Goal: Task Accomplishment & Management: Use online tool/utility

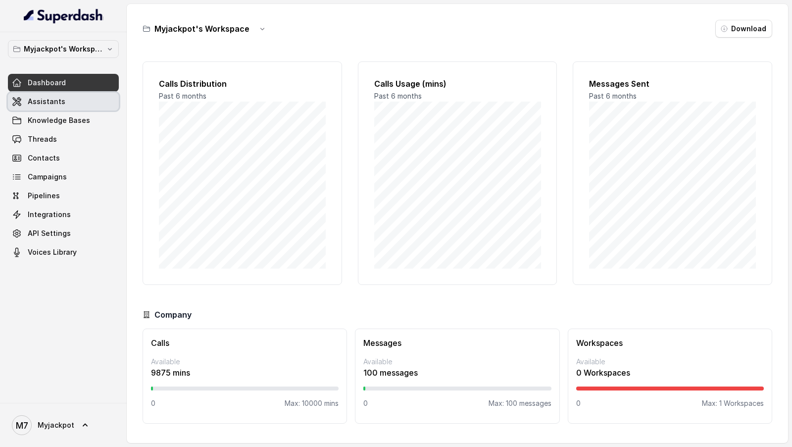
click at [49, 102] on span "Assistants" at bounding box center [47, 102] width 38 height 10
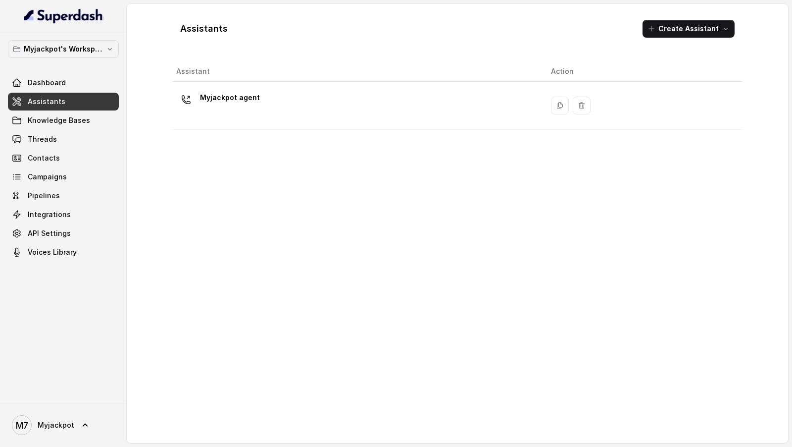
click at [49, 185] on div "Dashboard Assistants Knowledge Bases Threads Contacts Campaigns Pipelines Integ…" at bounding box center [63, 167] width 111 height 187
click at [52, 181] on span "Campaigns" at bounding box center [47, 177] width 39 height 10
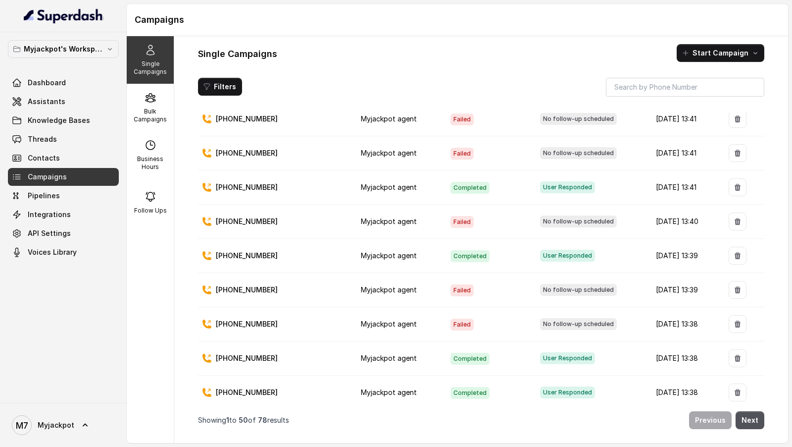
scroll to position [126, 0]
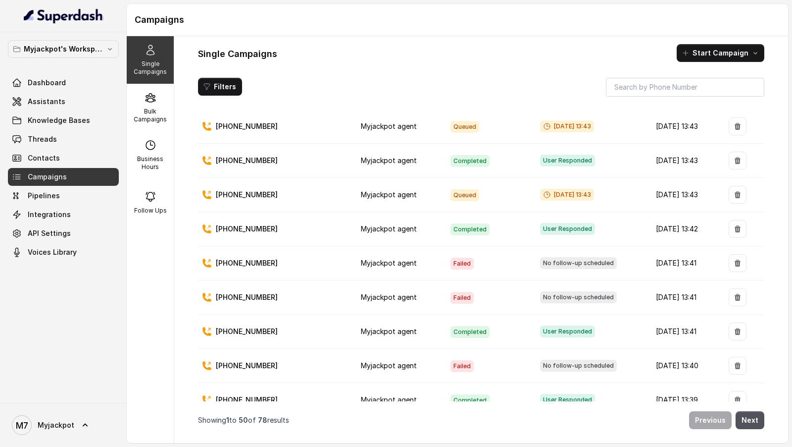
click at [245, 193] on p "[PHONE_NUMBER]" at bounding box center [247, 263] width 62 height 10
copy p "917078431497"
click at [42, 135] on span "Threads" at bounding box center [42, 139] width 29 height 10
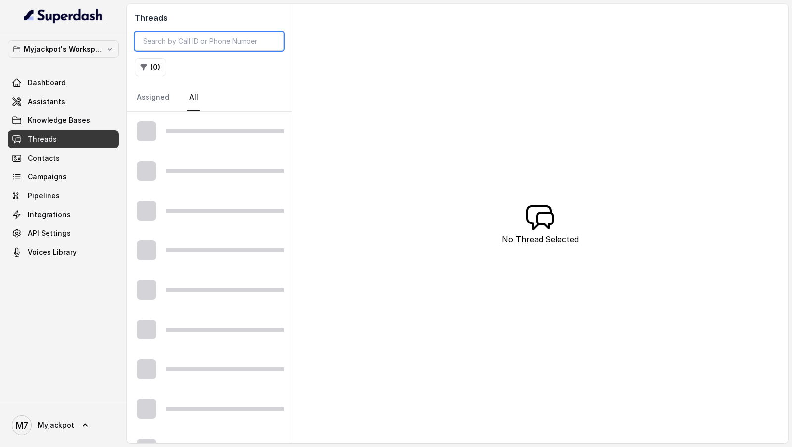
click at [216, 43] on input "search" at bounding box center [209, 41] width 149 height 19
paste input "917078431497"
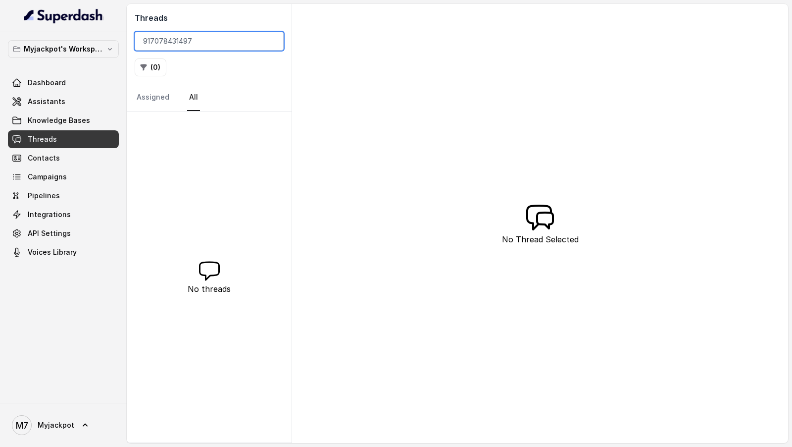
click at [144, 41] on input "917078431497" at bounding box center [209, 41] width 149 height 19
click at [228, 37] on input "917078431497" at bounding box center [209, 41] width 149 height 19
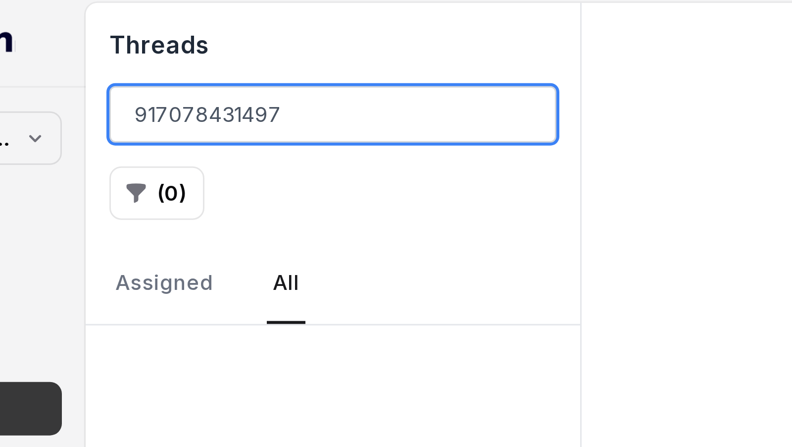
drag, startPoint x: 144, startPoint y: 41, endPoint x: 151, endPoint y: 41, distance: 6.9
click at [151, 41] on input "917078431497" at bounding box center [209, 41] width 149 height 19
drag, startPoint x: 151, startPoint y: 41, endPoint x: 190, endPoint y: 43, distance: 39.1
click at [191, 43] on input "917078431497" at bounding box center [209, 41] width 149 height 19
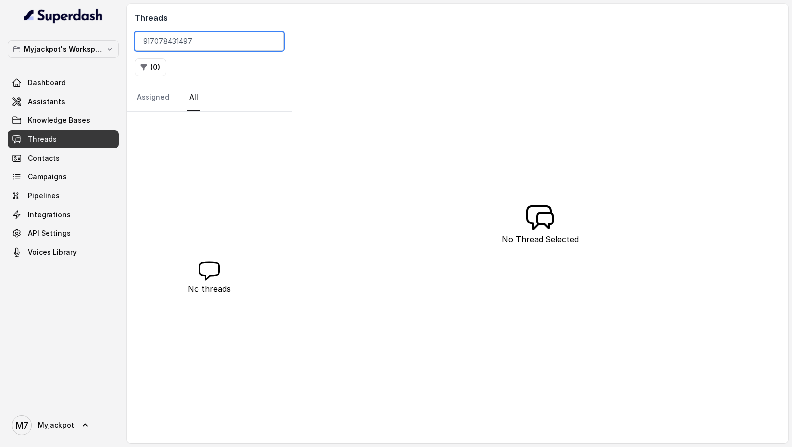
type input "917078431497"
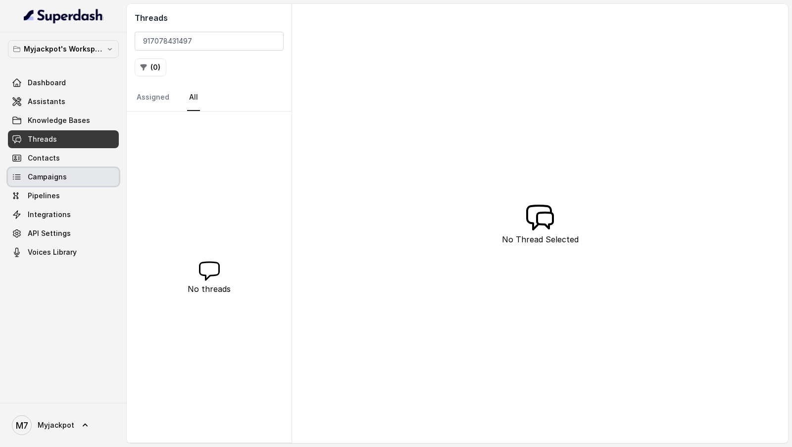
click at [60, 175] on span "Campaigns" at bounding box center [47, 177] width 39 height 10
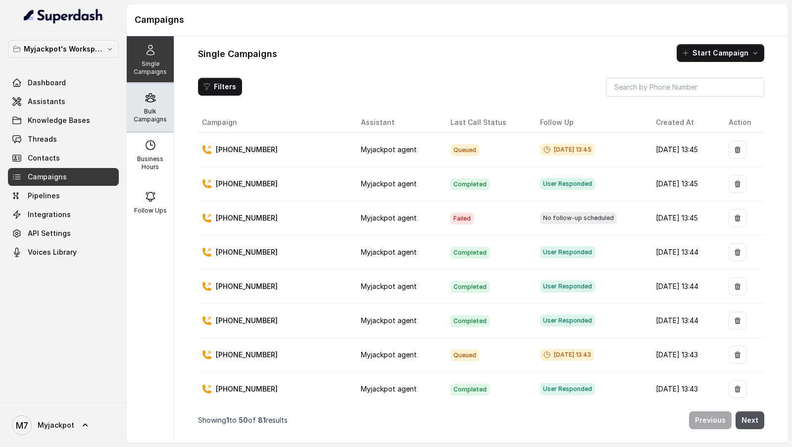
click at [153, 106] on div "Bulk Campaigns" at bounding box center [150, 108] width 47 height 48
click at [144, 111] on p "Bulk Campaigns" at bounding box center [150, 115] width 39 height 16
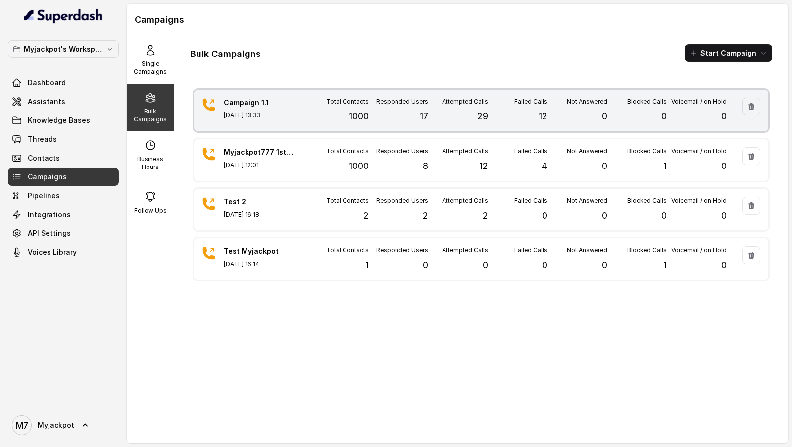
click at [275, 117] on p "[DATE] 13:33" at bounding box center [258, 115] width 69 height 8
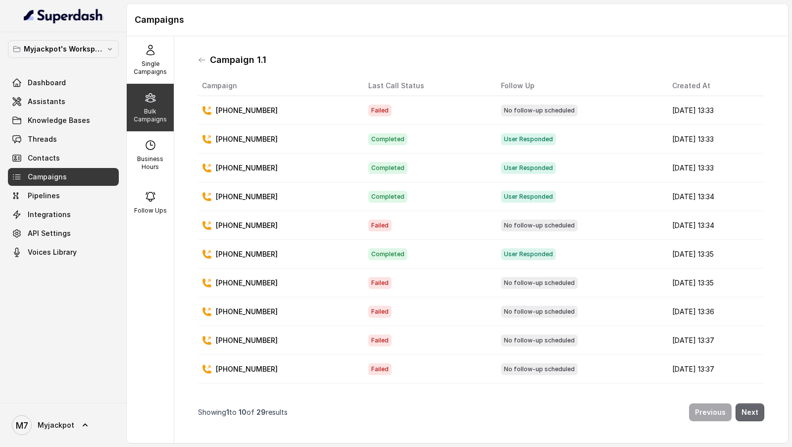
click at [758, 413] on button "Next" at bounding box center [750, 412] width 29 height 18
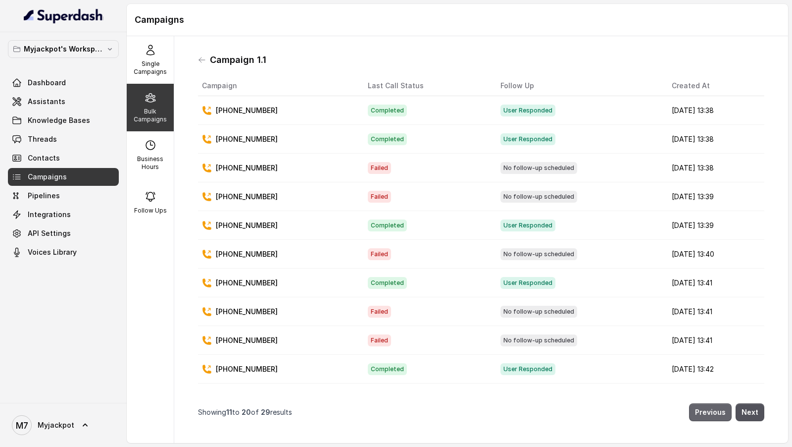
click at [712, 412] on button "Previous" at bounding box center [710, 412] width 43 height 18
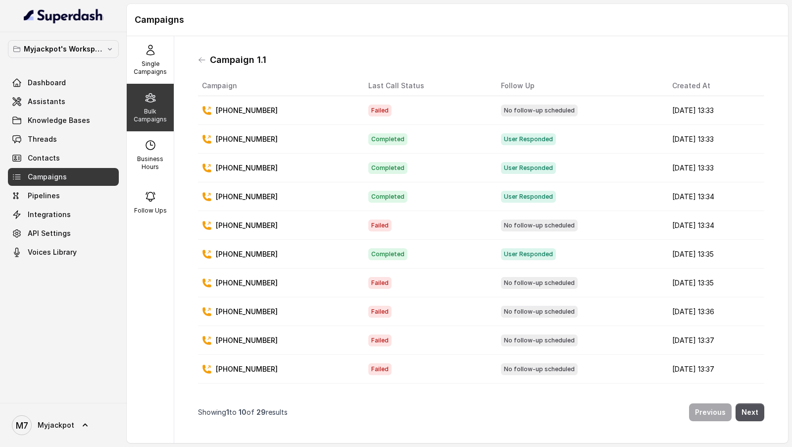
click at [158, 100] on div "Bulk Campaigns" at bounding box center [150, 108] width 47 height 48
click at [206, 57] on div "Campaign 1.1" at bounding box center [481, 60] width 567 height 16
click at [205, 57] on icon at bounding box center [202, 60] width 8 height 8
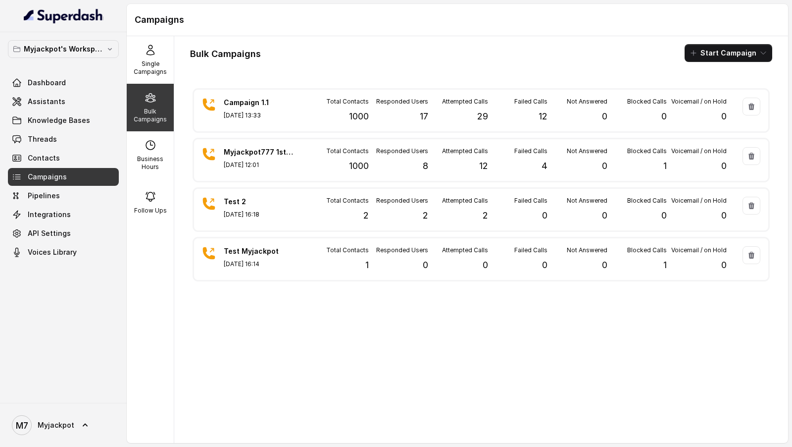
click at [726, 42] on div "Bulk Campaigns Start Campaign Campaign 1.1 Aug 27, 2025, 13:33 Total Contacts 1…" at bounding box center [481, 239] width 614 height 407
click at [726, 43] on div "Bulk Campaigns Start Campaign Campaign 1.1 Aug 27, 2025, 13:33 Total Contacts 1…" at bounding box center [481, 239] width 614 height 407
click at [742, 68] on div "Bulk Campaigns Start Campaign Campaign 1.1 Aug 27, 2025, 13:33 Total Contacts 1…" at bounding box center [481, 239] width 614 height 407
click at [744, 56] on button "Start Campaign" at bounding box center [729, 53] width 88 height 18
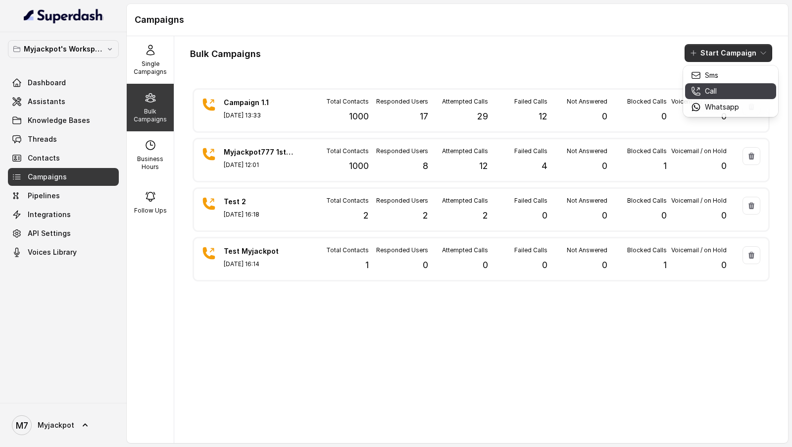
click at [728, 90] on div "Call" at bounding box center [715, 91] width 48 height 10
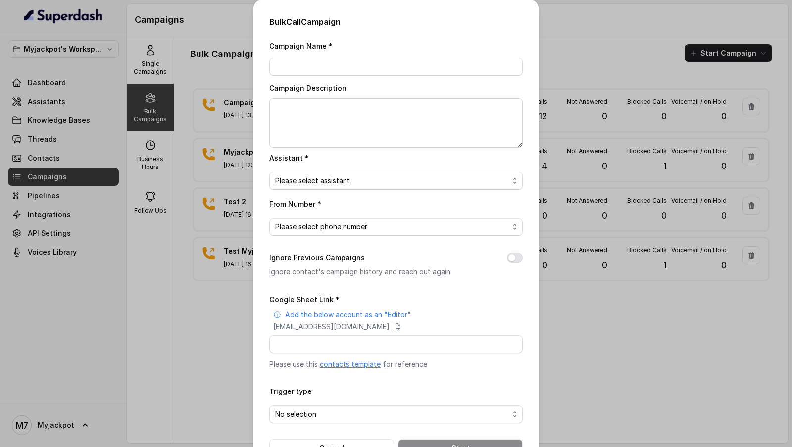
scroll to position [32, 0]
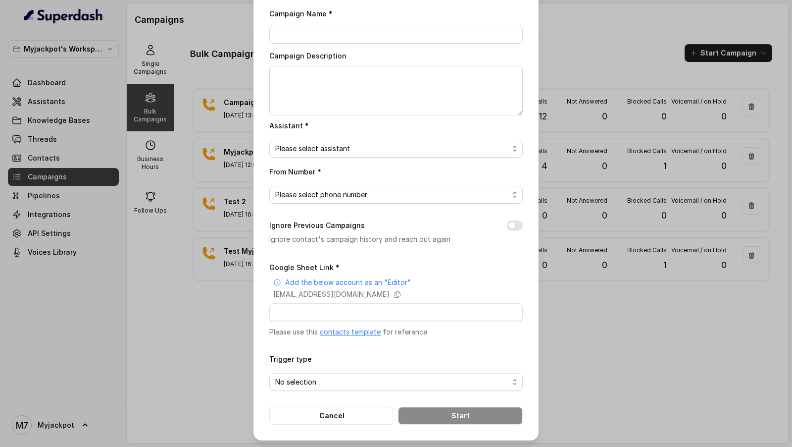
click at [515, 219] on div "Ignore Previous Campaigns Ignore contact's campaign history and reach out again" at bounding box center [396, 232] width 254 height 26
click at [518, 221] on button "Ignore Previous Campaigns" at bounding box center [515, 225] width 16 height 10
click at [617, 176] on div "Bulk Call Campaign Campaign Name * Campaign Description Assistant * Please sele…" at bounding box center [396, 223] width 792 height 447
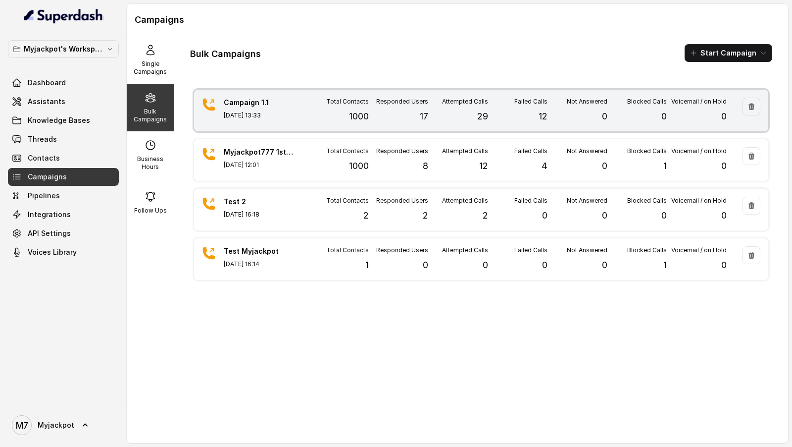
click at [321, 114] on div "Total Contacts 1000" at bounding box center [339, 111] width 60 height 26
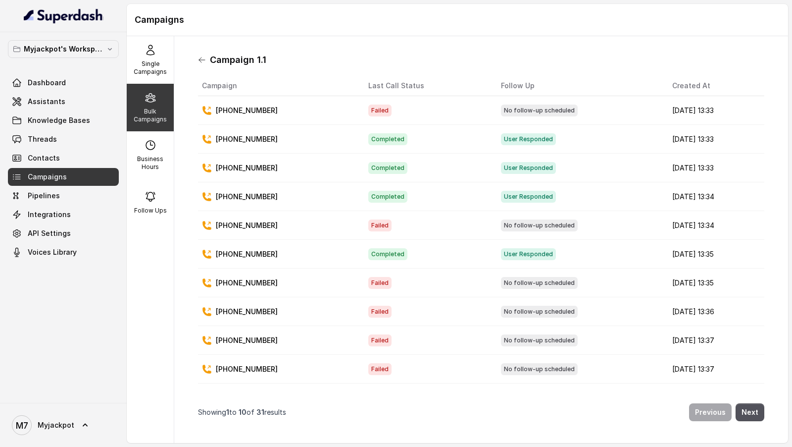
click at [198, 57] on icon at bounding box center [202, 60] width 8 height 8
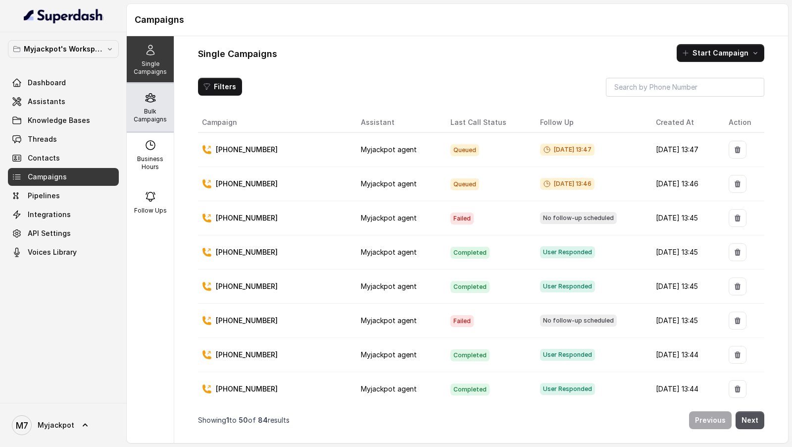
click at [146, 123] on div "Bulk Campaigns" at bounding box center [150, 108] width 47 height 48
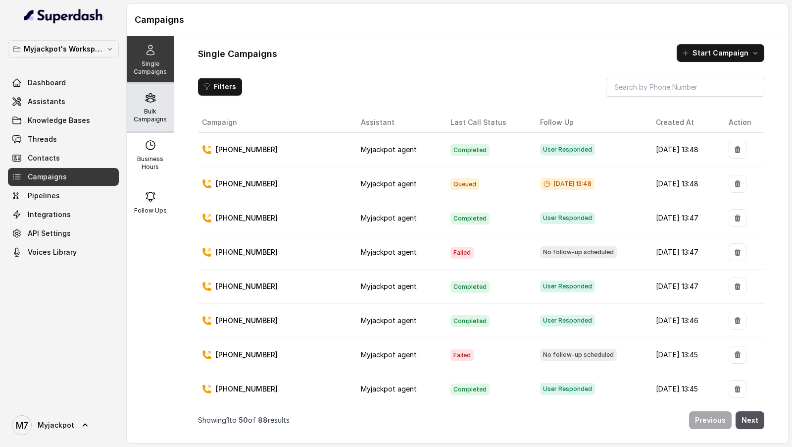
click at [164, 115] on p "Bulk Campaigns" at bounding box center [150, 115] width 39 height 16
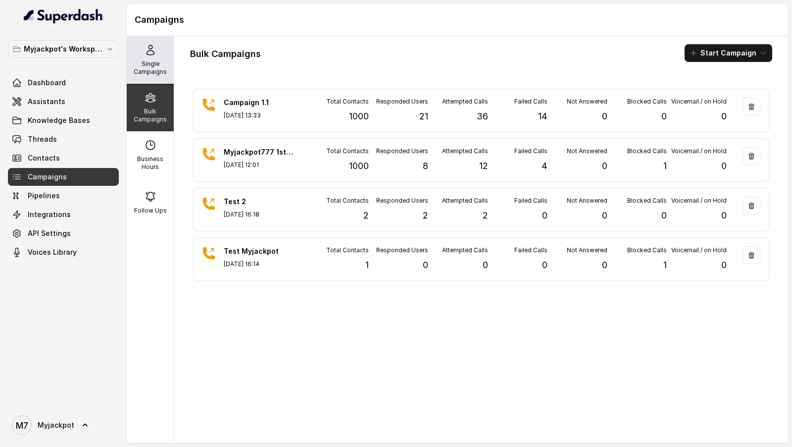
click at [152, 48] on icon at bounding box center [151, 50] width 12 height 12
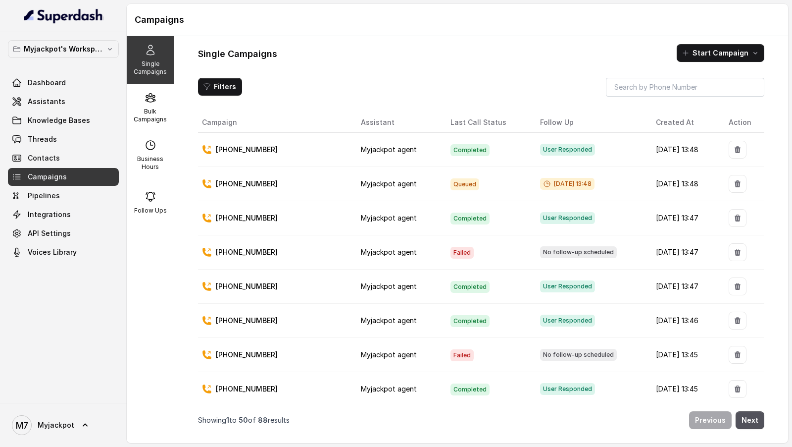
click at [253, 248] on p "[PHONE_NUMBER]" at bounding box center [247, 252] width 62 height 10
copy p "918083202869"
click at [156, 124] on div "Bulk Campaigns" at bounding box center [150, 108] width 47 height 48
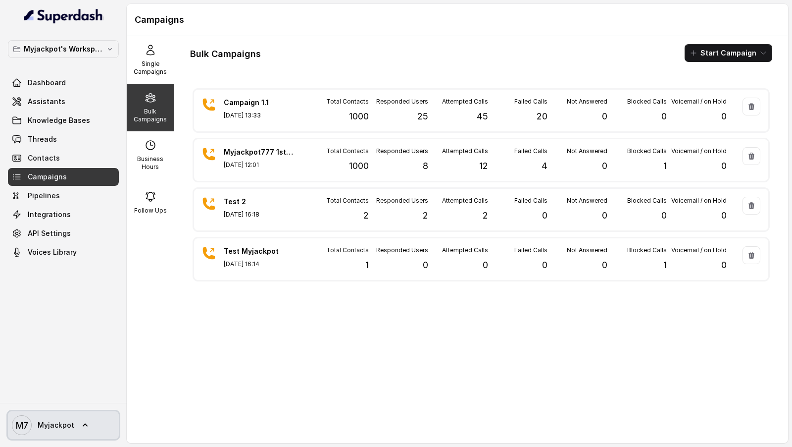
click at [62, 429] on span "Myjackpot" at bounding box center [56, 425] width 37 height 10
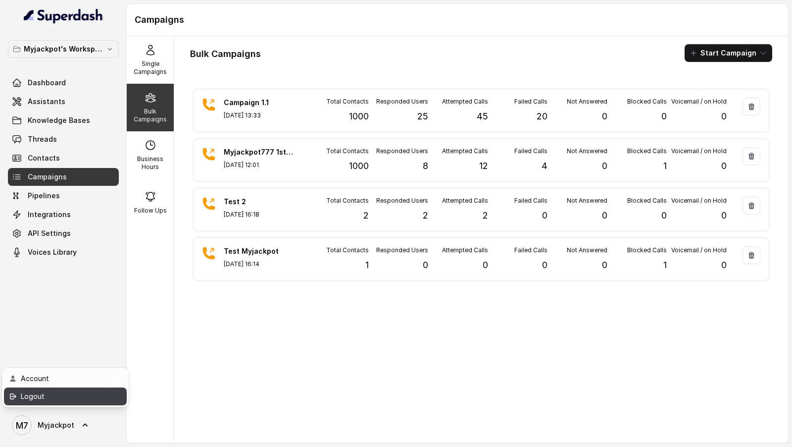
click at [92, 400] on div "Logout" at bounding box center [63, 396] width 84 height 12
